Goal: Book appointment/travel/reservation

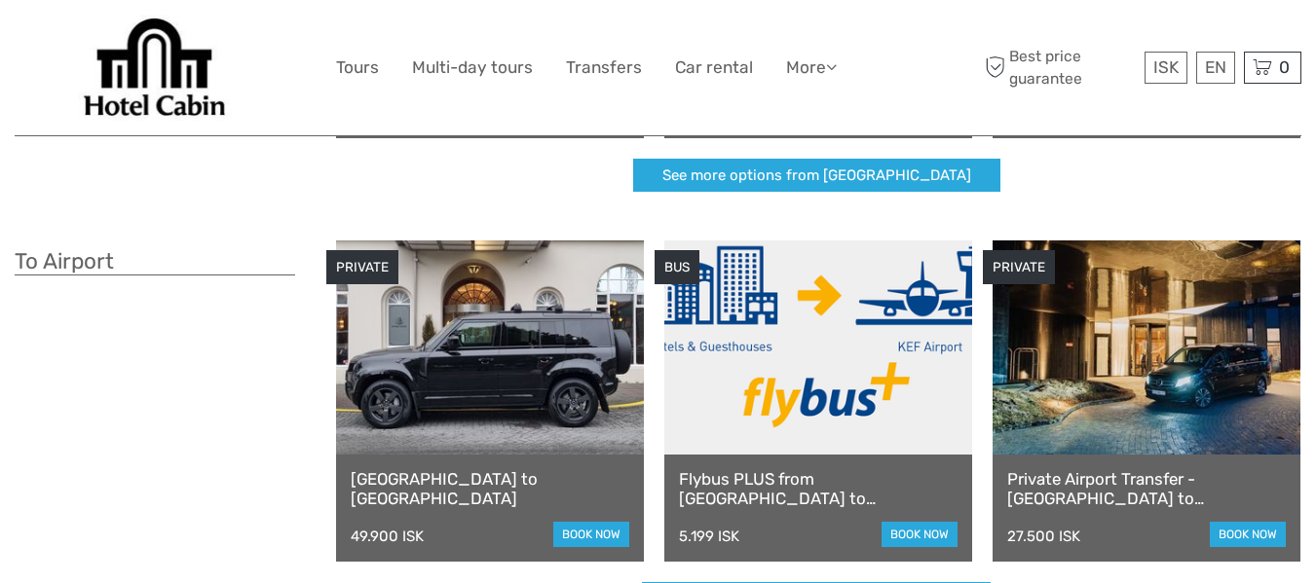
scroll to position [496, 0]
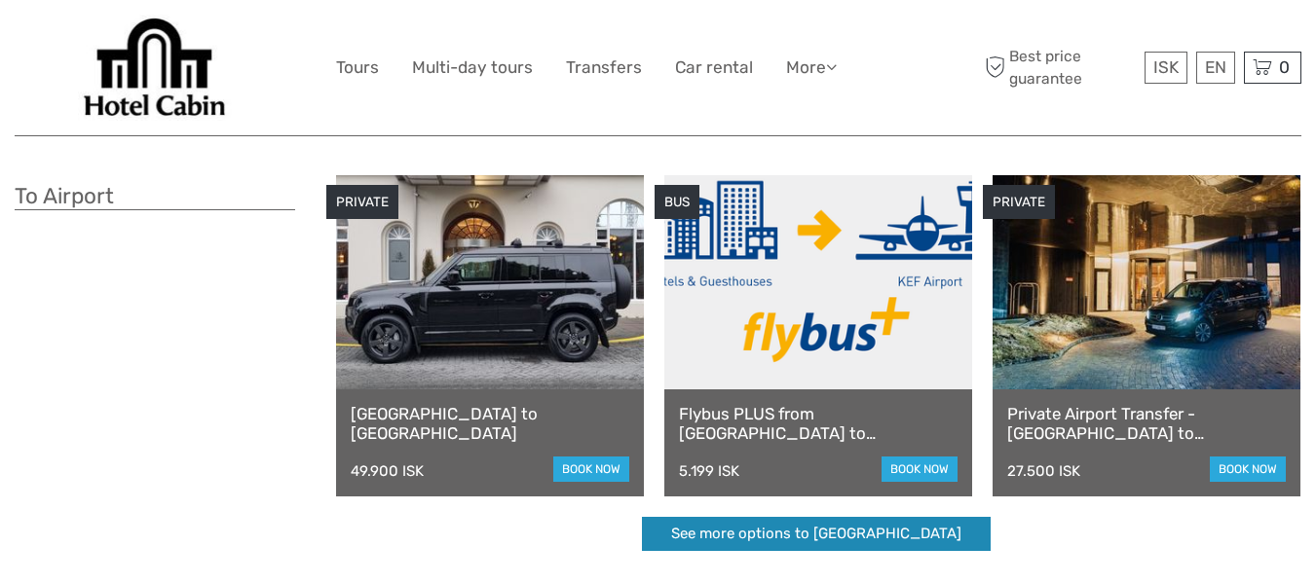
click at [770, 539] on link "See more options to Keflavík airport" at bounding box center [816, 534] width 349 height 34
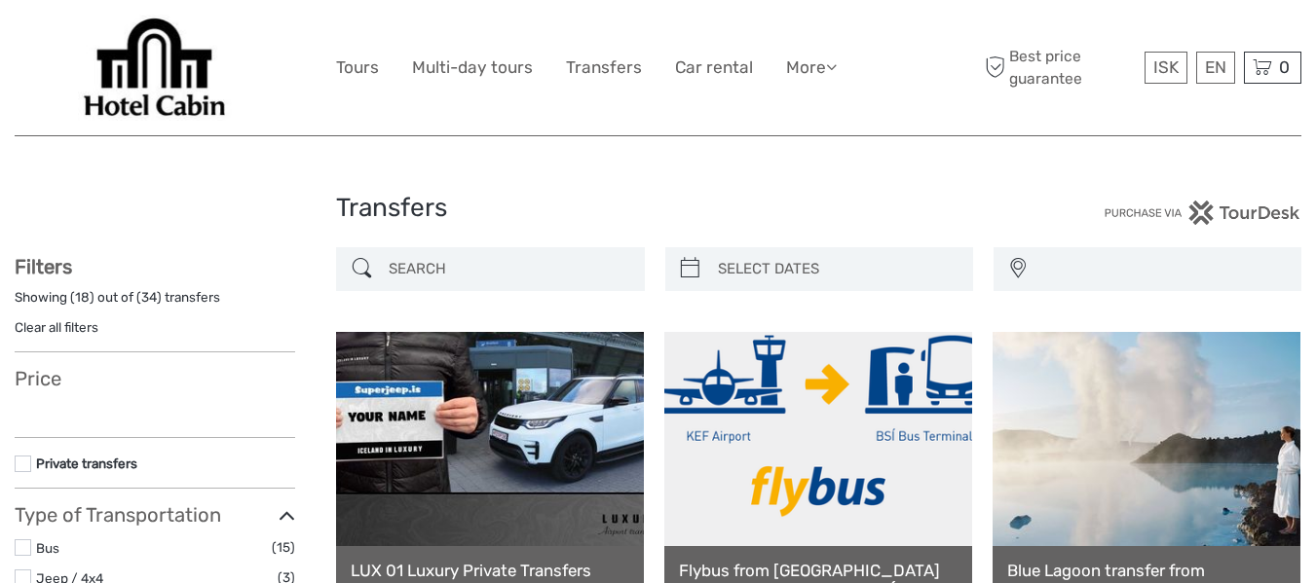
select select
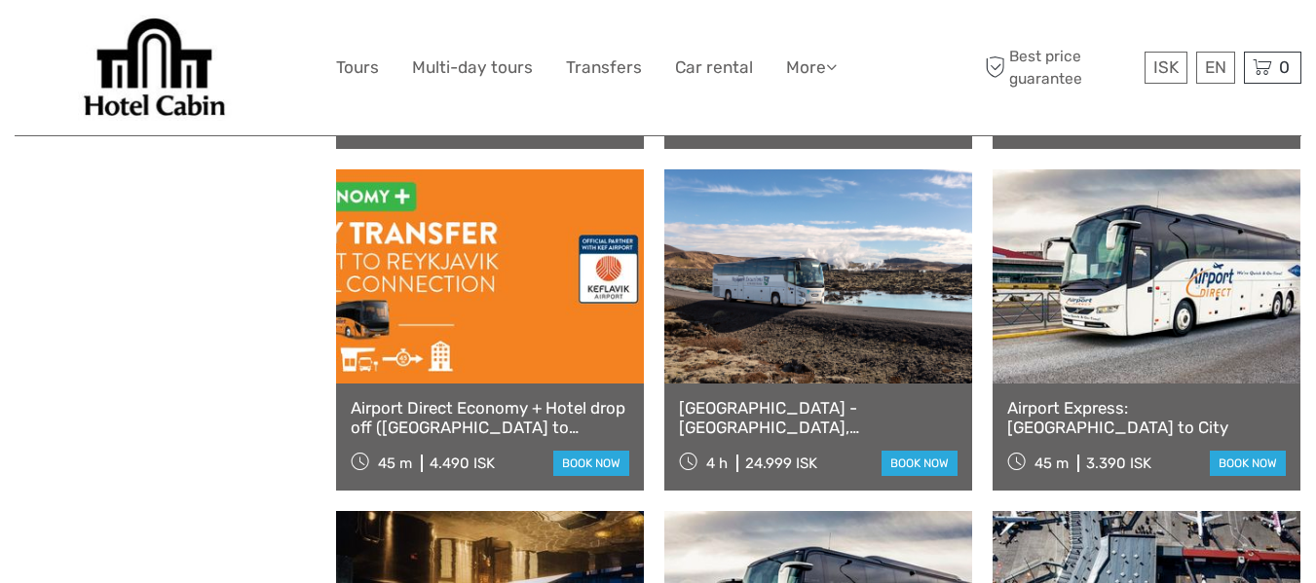
scroll to position [1195, 0]
